Goal: Information Seeking & Learning: Learn about a topic

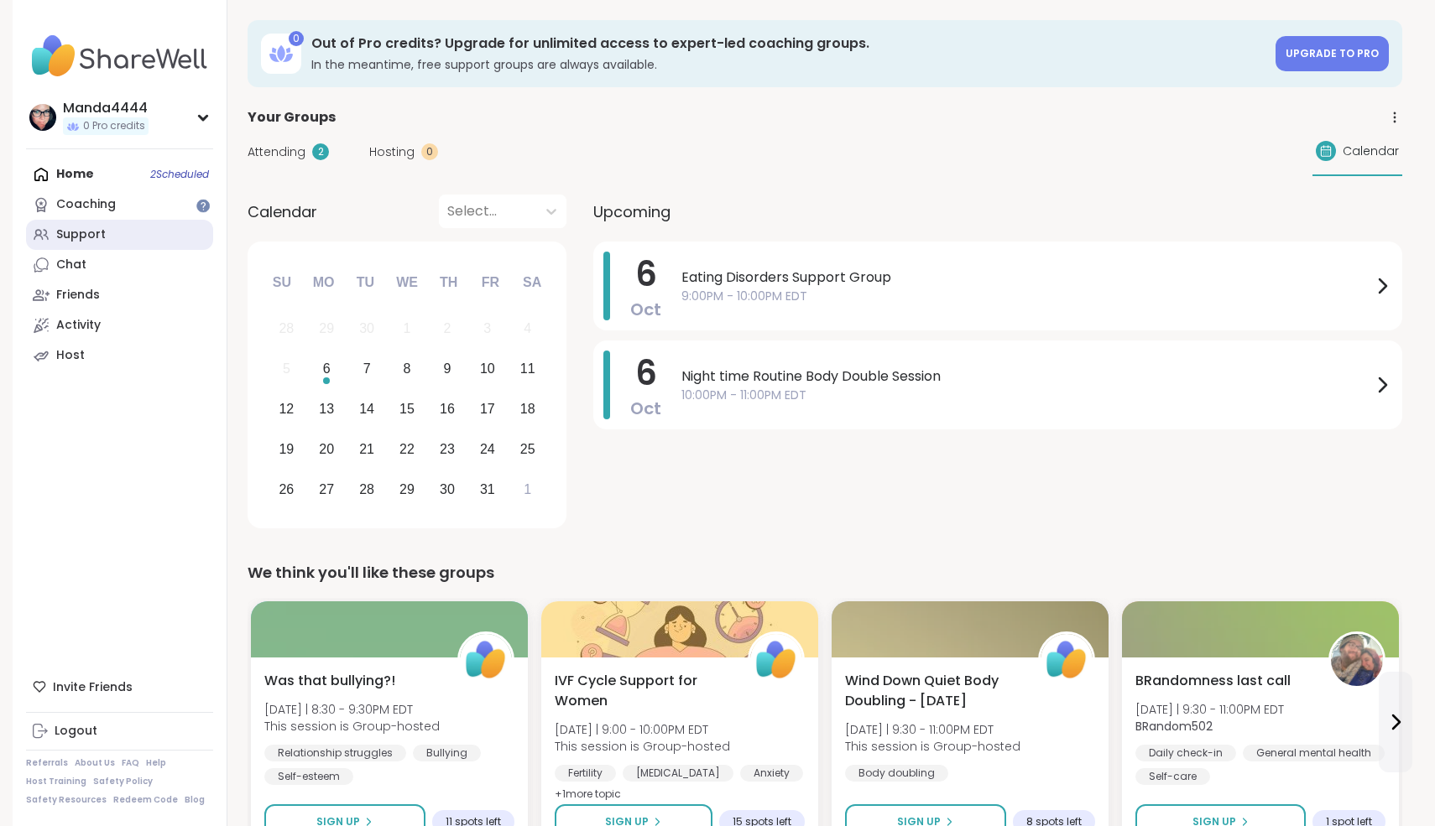
click at [130, 227] on link "Support" at bounding box center [119, 235] width 187 height 30
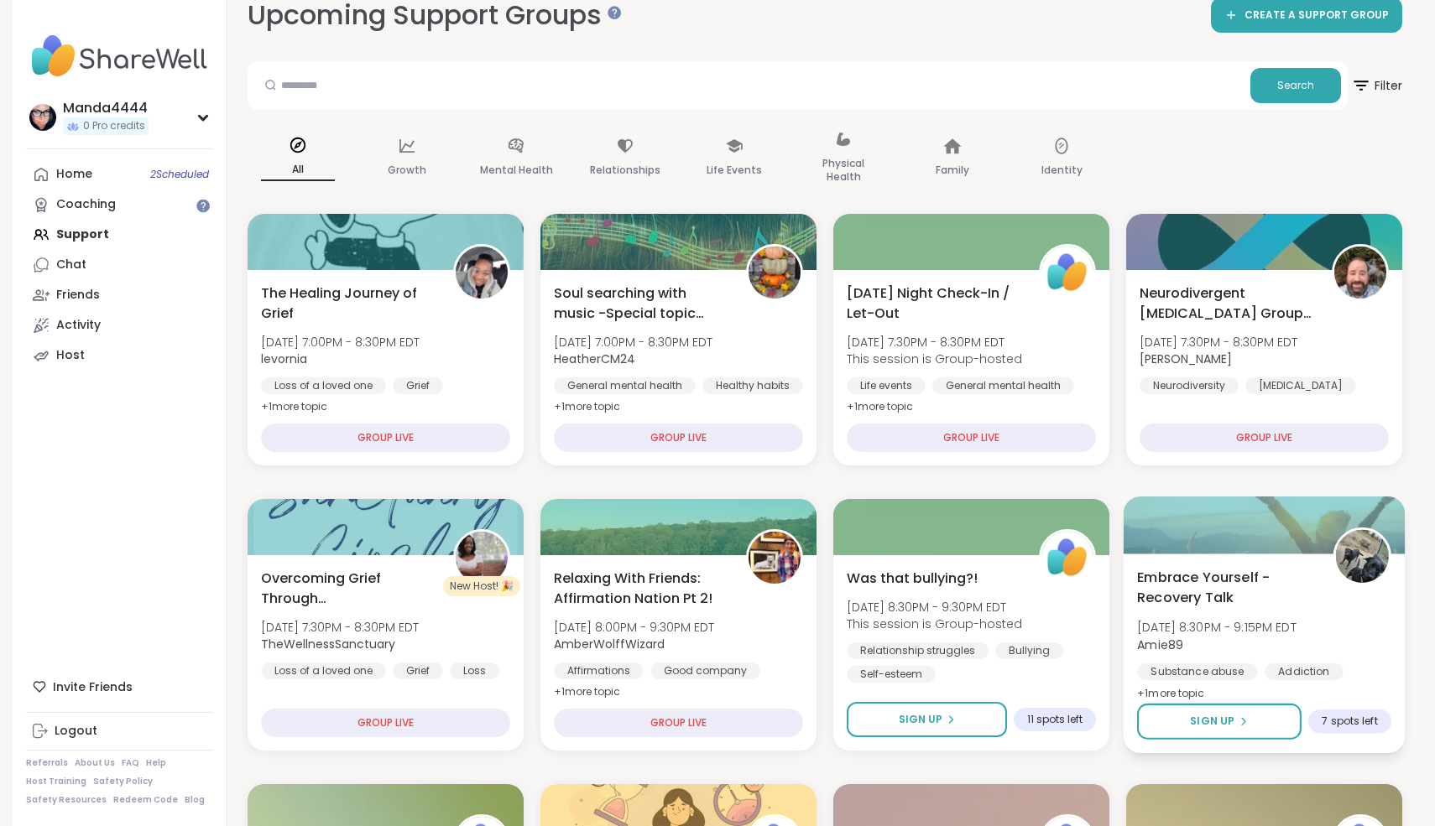
scroll to position [31, 0]
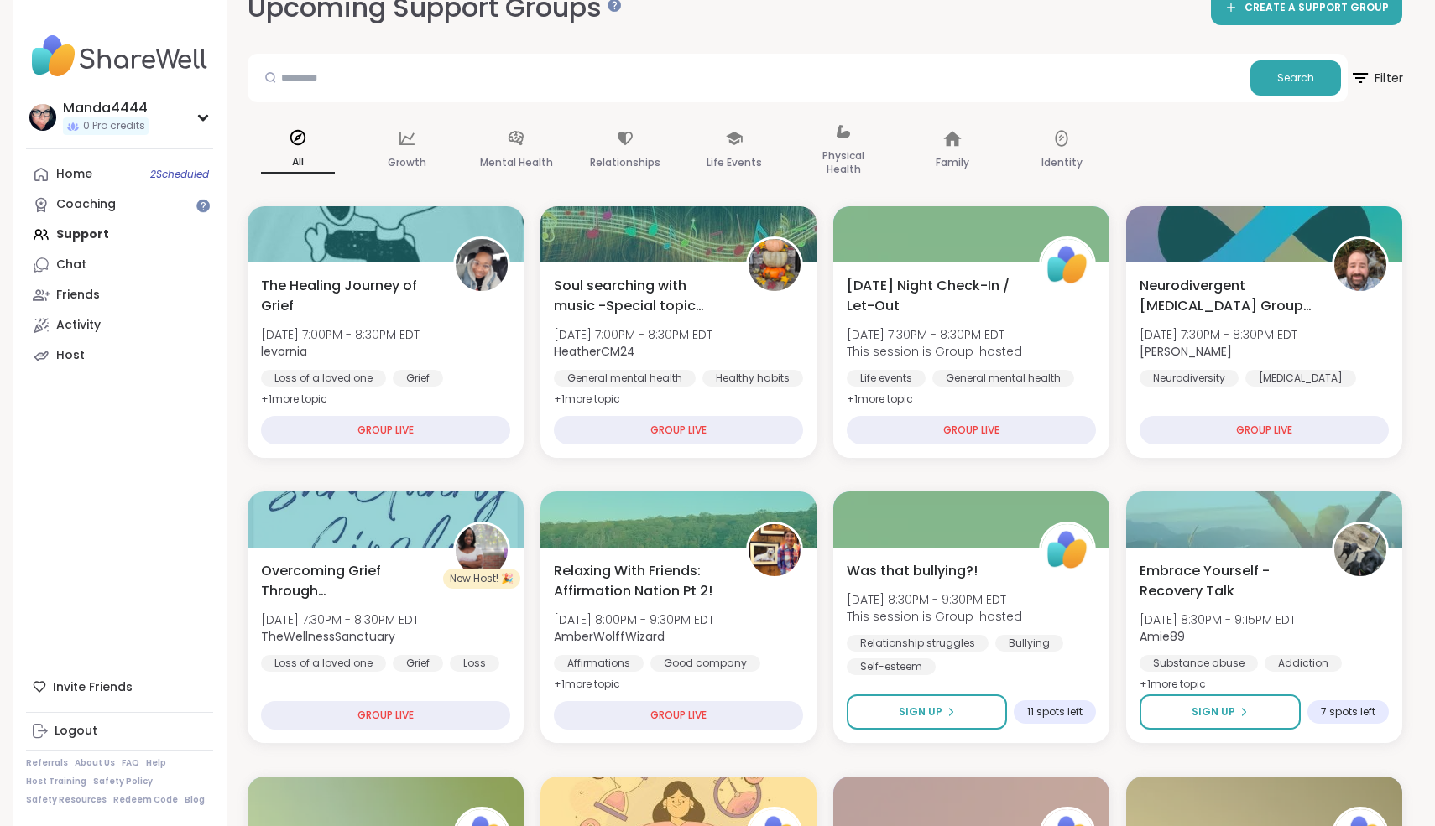
click at [1366, 73] on icon at bounding box center [1360, 78] width 15 height 10
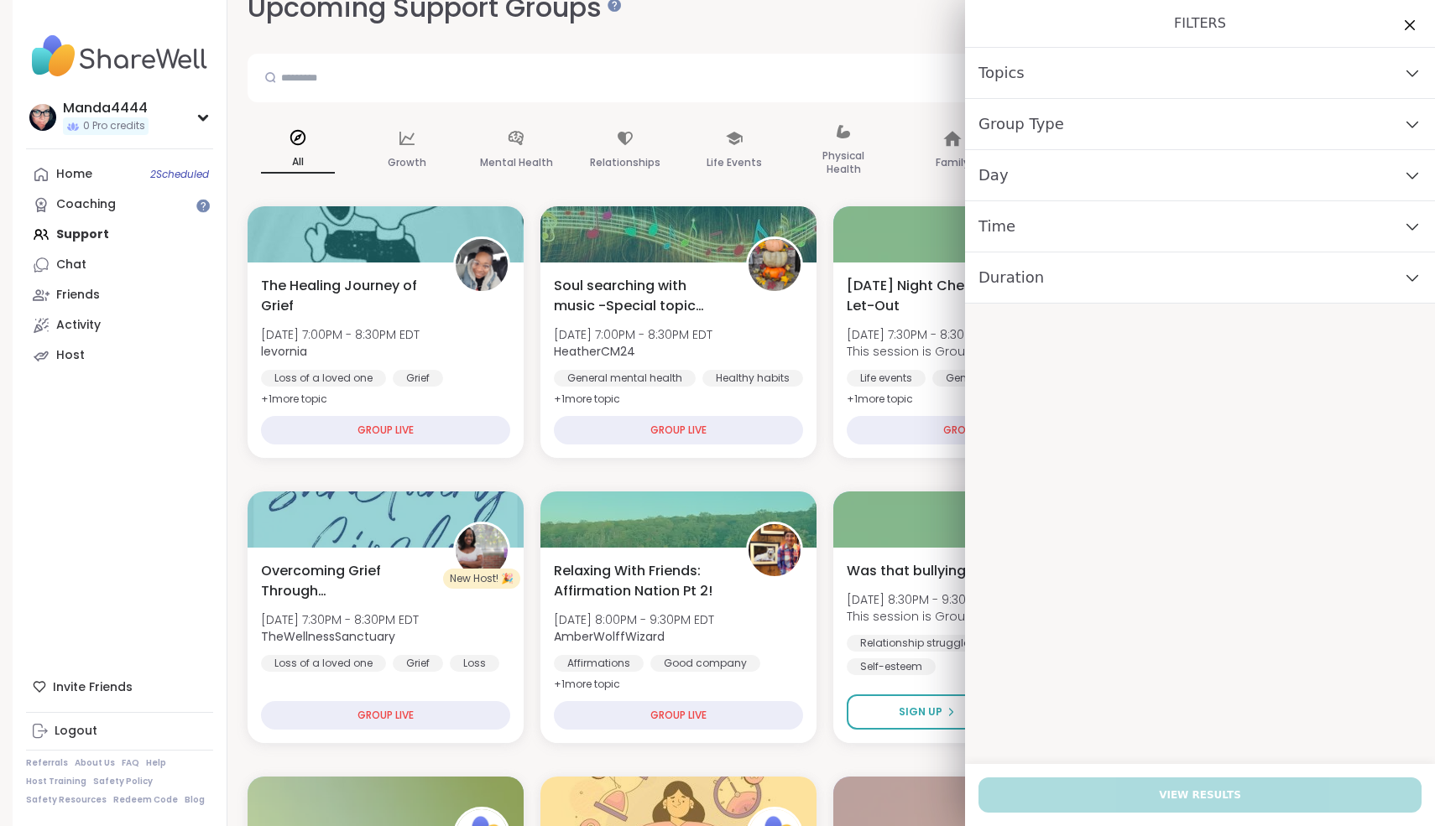
click at [1105, 73] on div "Topics" at bounding box center [1200, 73] width 470 height 51
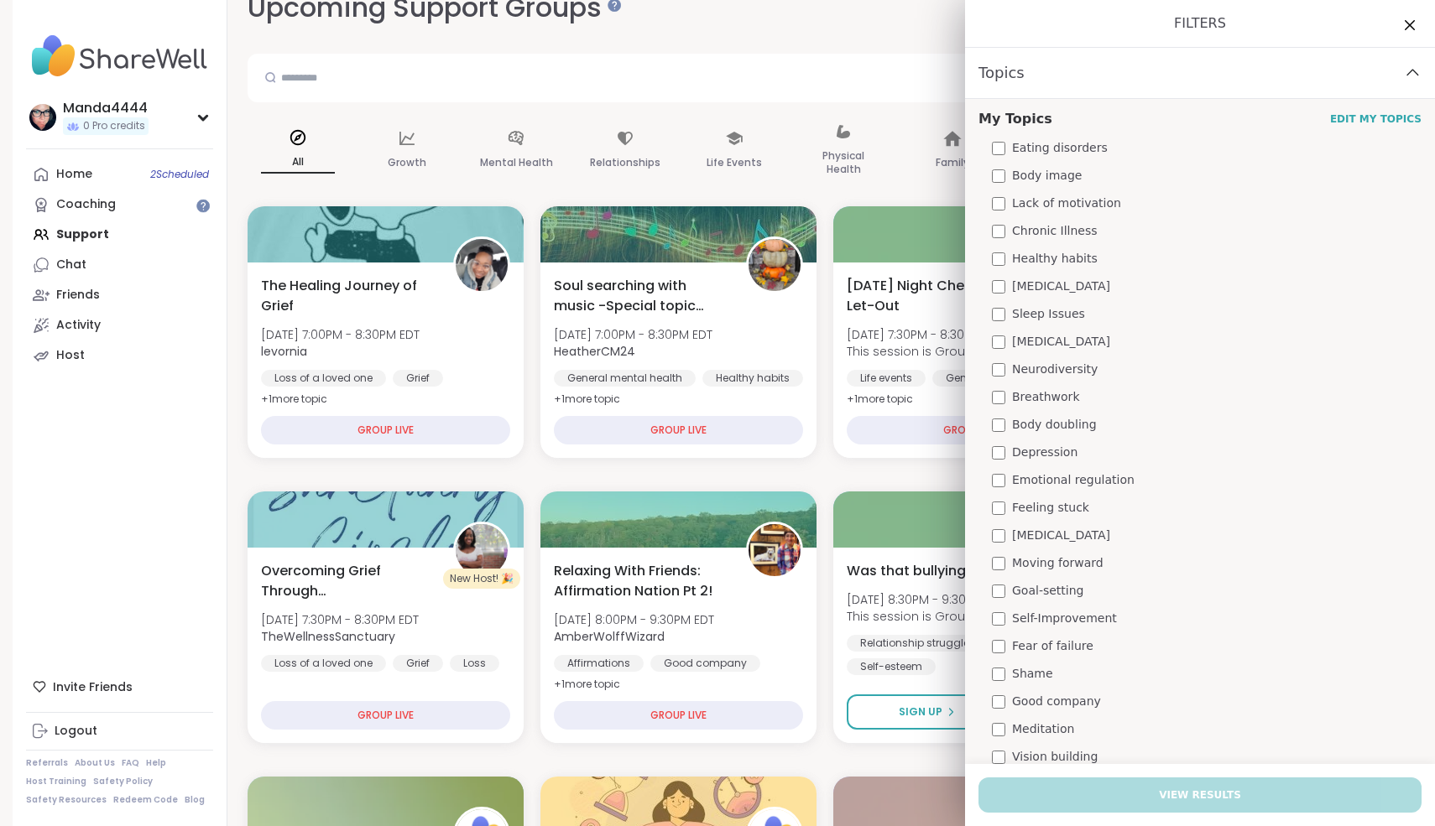
click at [1105, 73] on div "Topics" at bounding box center [1200, 73] width 470 height 51
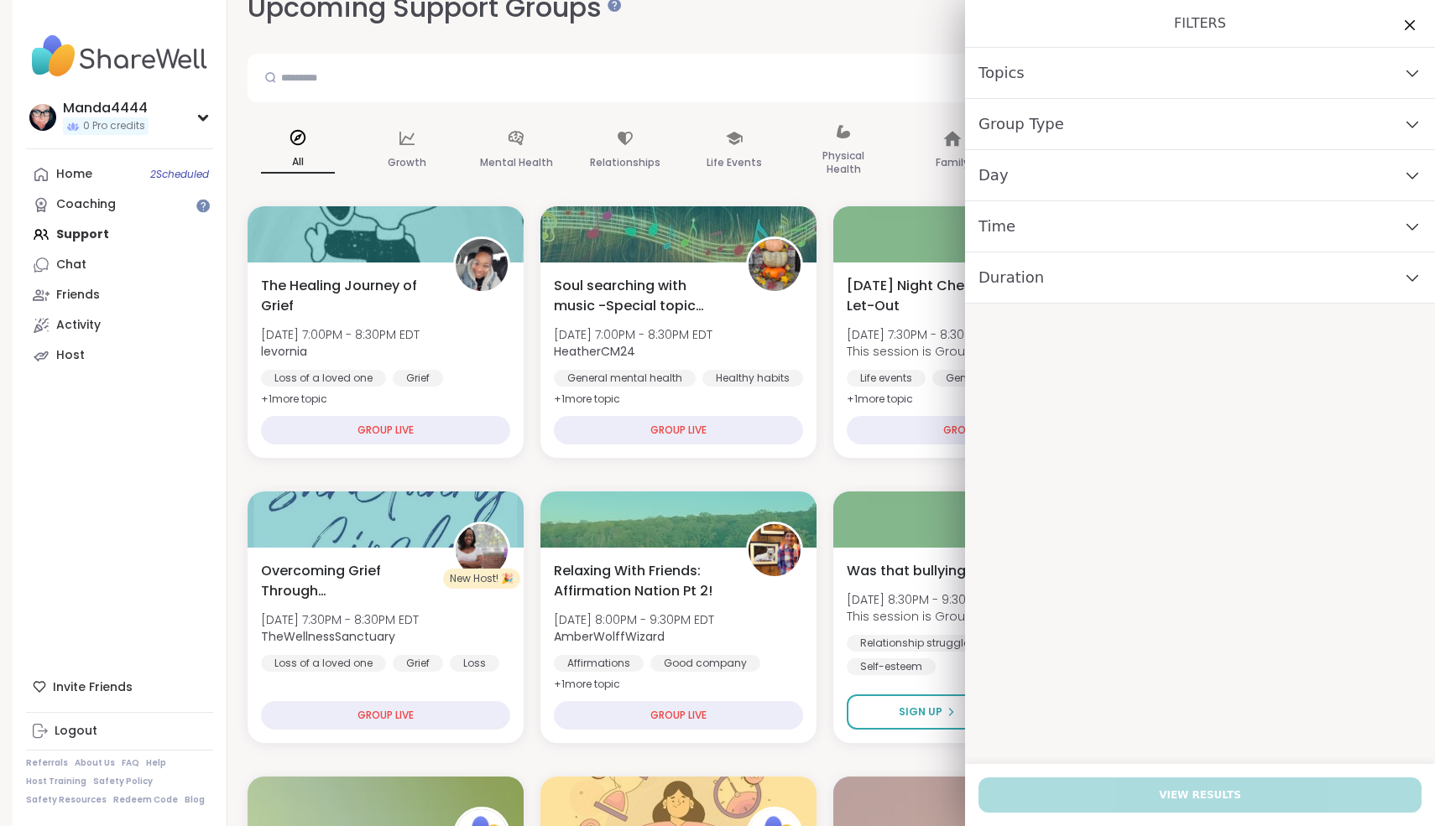
click at [1153, 283] on div "Duration" at bounding box center [1200, 278] width 470 height 51
click at [1091, 228] on div "Time" at bounding box center [1200, 226] width 470 height 51
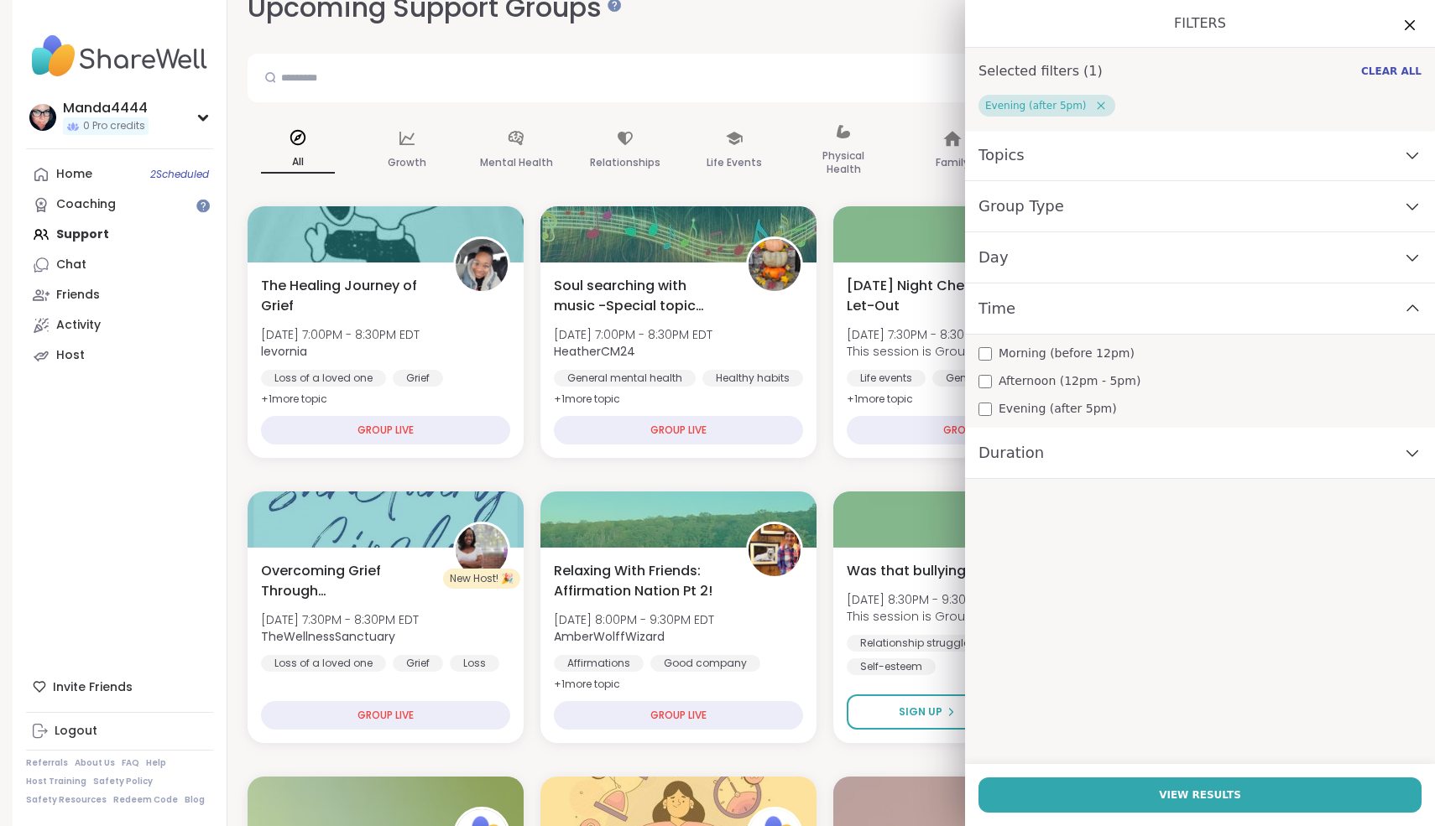
click at [1093, 111] on icon at bounding box center [1100, 105] width 15 height 15
